Goal: Check status

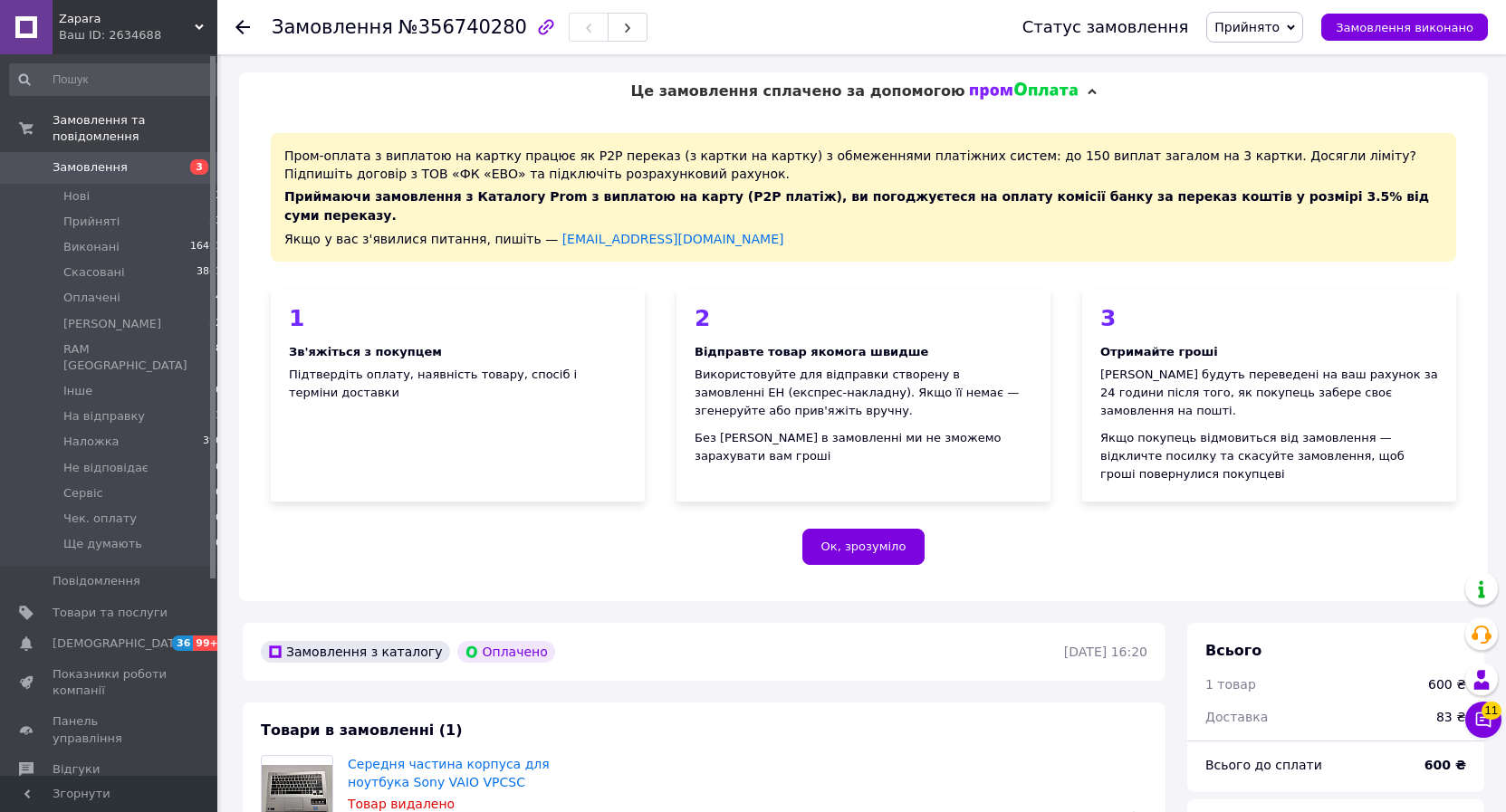
click at [195, 29] on icon at bounding box center [200, 28] width 9 height 9
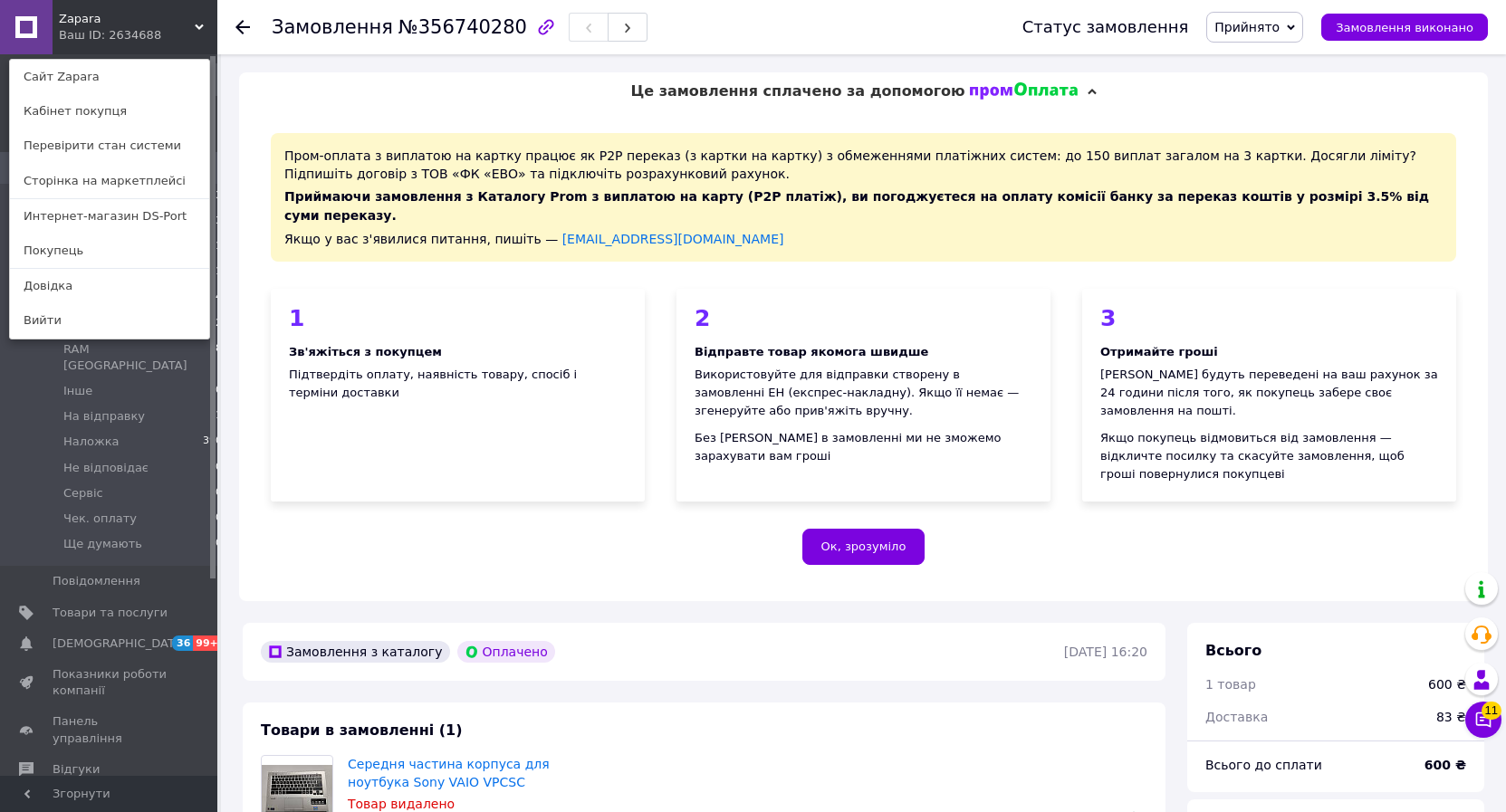
click at [78, 216] on link "Интернет-магазин DS-Port" at bounding box center [110, 216] width 200 height 34
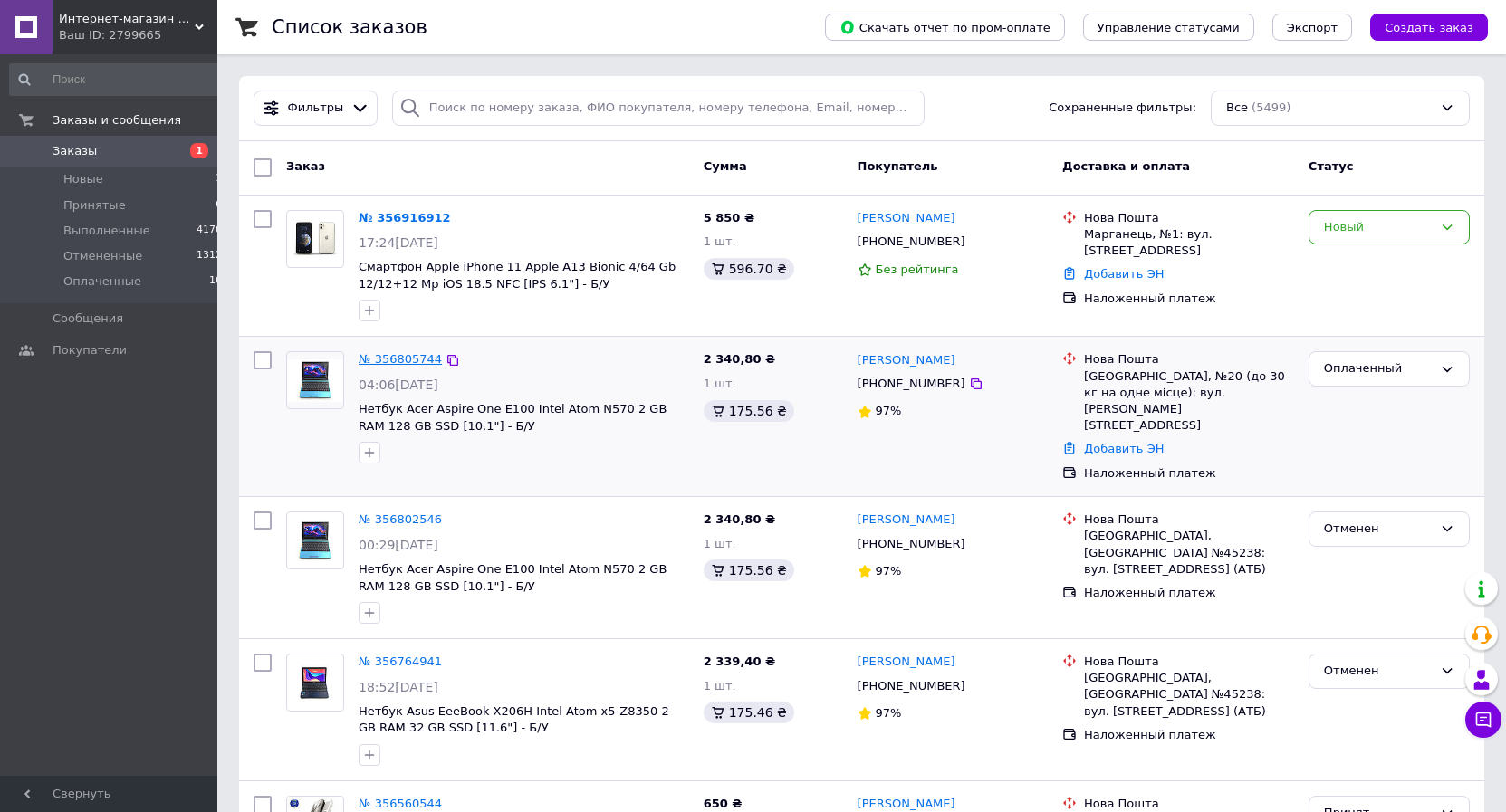
click at [389, 358] on link "№ 356805744" at bounding box center [400, 358] width 83 height 14
